Goal: Browse casually: Explore the website without a specific task or goal

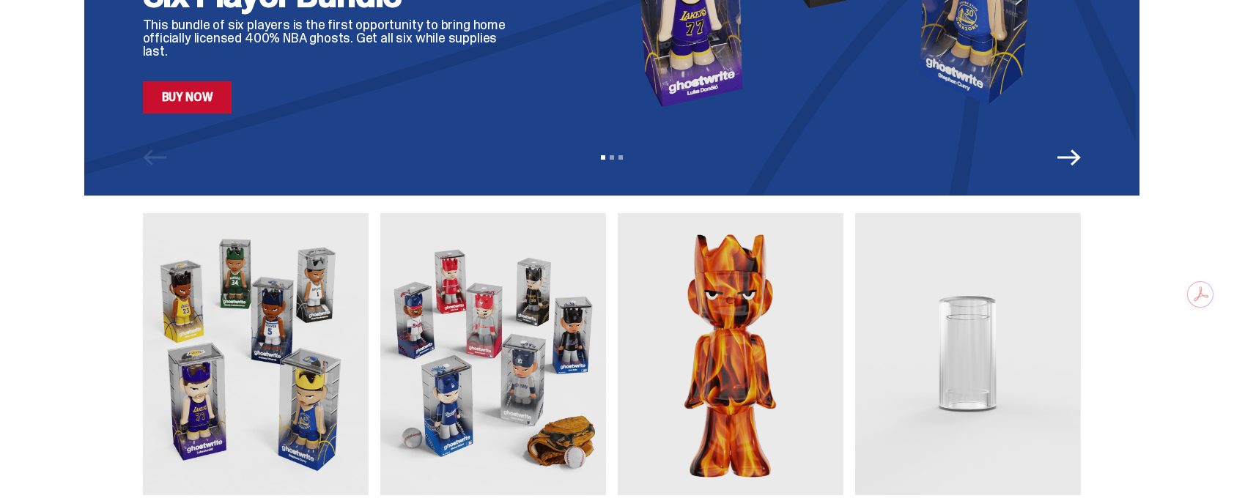
scroll to position [334, 0]
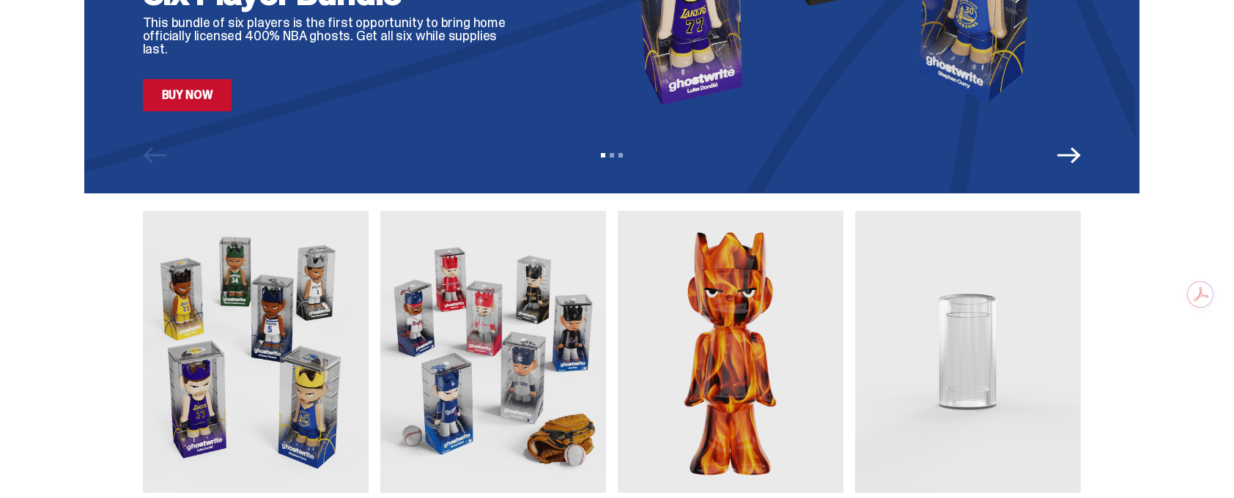
click at [493, 373] on img at bounding box center [493, 352] width 226 height 282
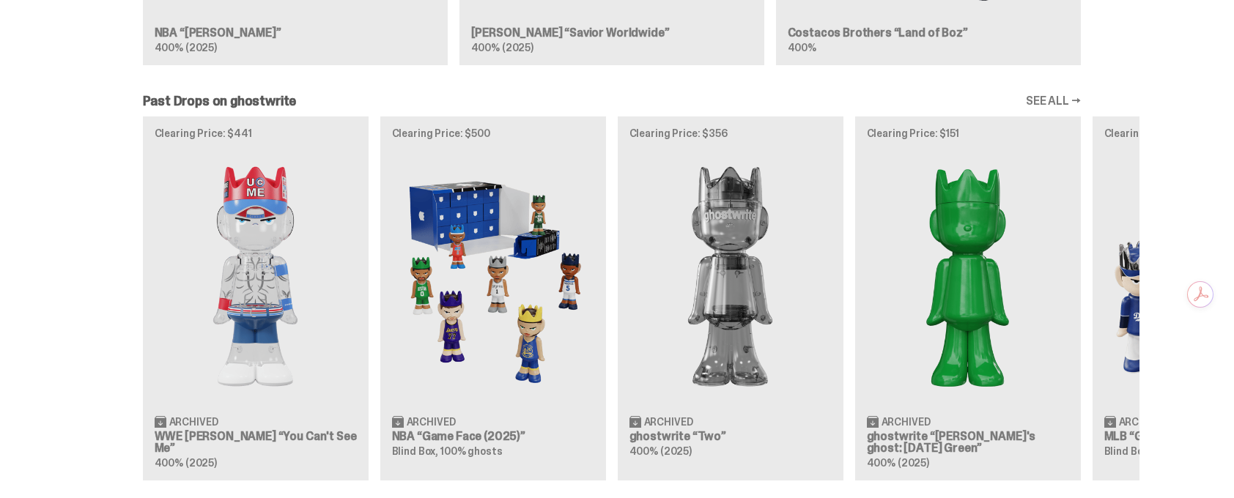
scroll to position [1235, 0]
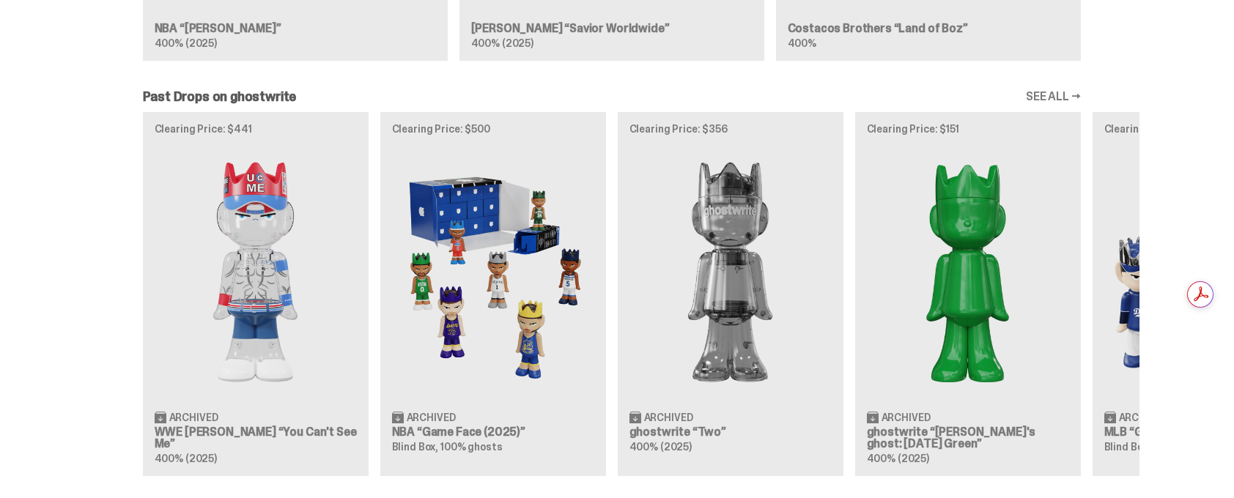
click at [1053, 100] on link "SEE ALL →" at bounding box center [1053, 97] width 55 height 12
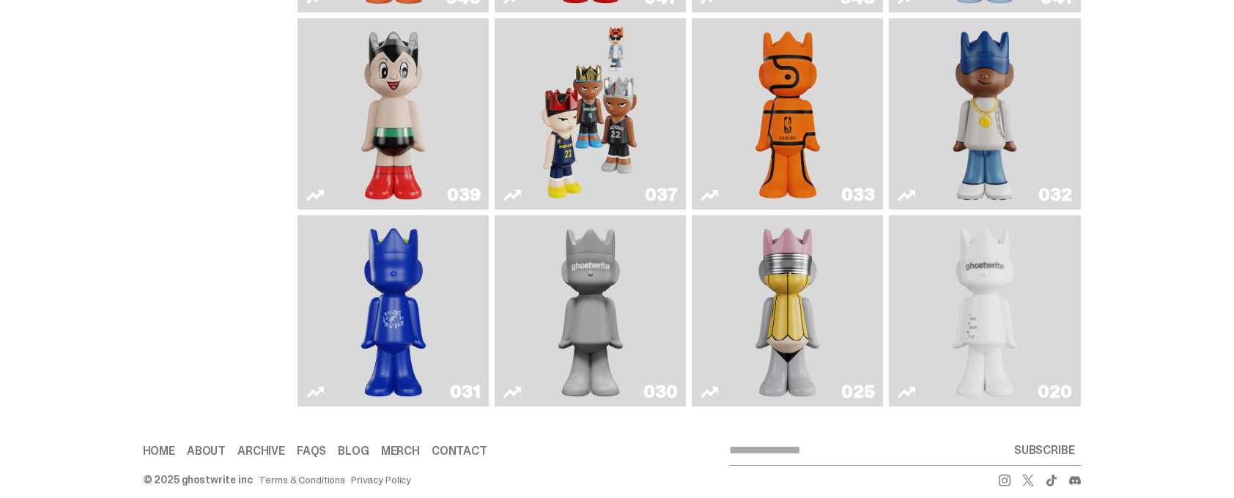
scroll to position [754, 0]
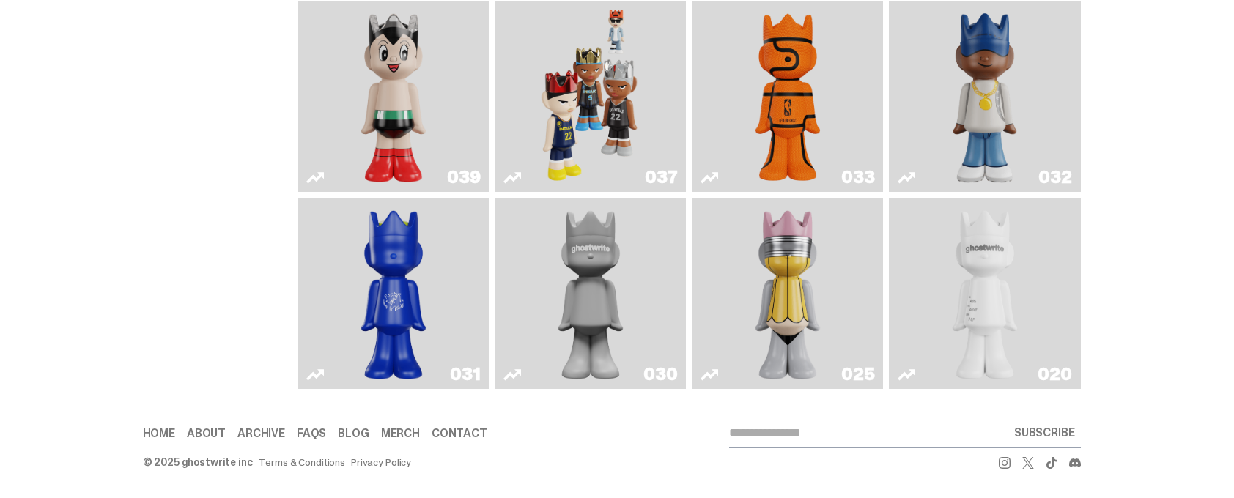
click at [401, 428] on link "Merch" at bounding box center [400, 434] width 39 height 12
click at [272, 430] on link "Archive" at bounding box center [261, 434] width 48 height 12
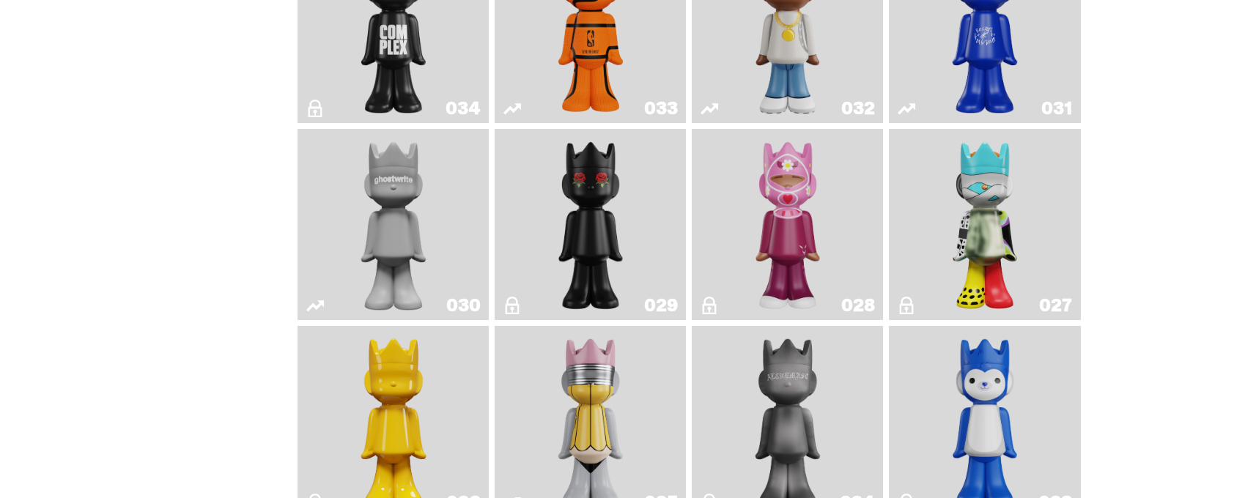
scroll to position [1868, 0]
